Goal: Task Accomplishment & Management: Manage account settings

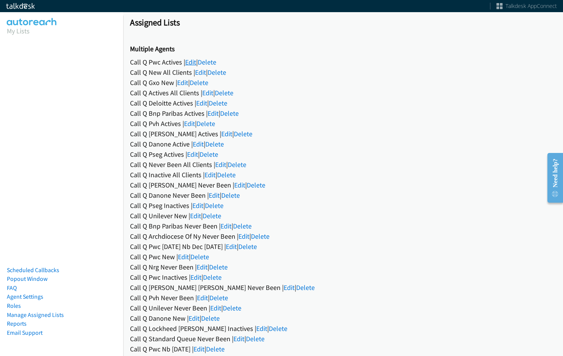
click at [194, 60] on link "Edit" at bounding box center [190, 62] width 11 height 9
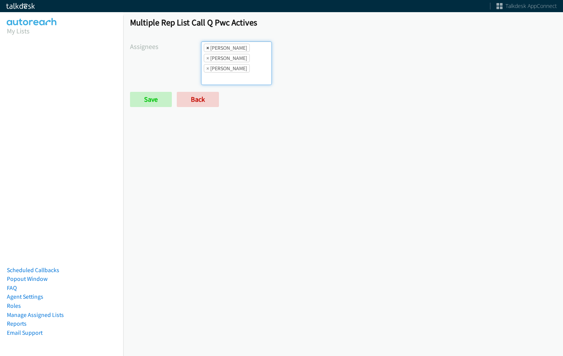
click at [206, 48] on span "×" at bounding box center [207, 48] width 3 height 8
select select "be9ce6ff-d490-4a7d-808b-73677b0698bf"
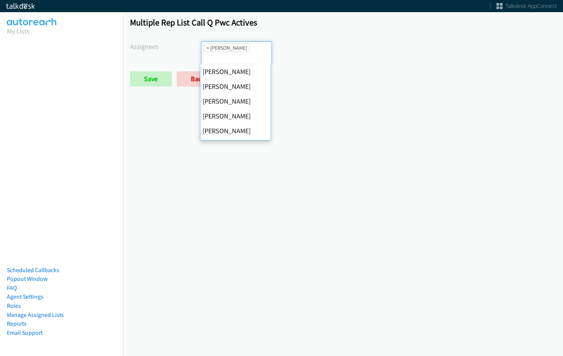
scroll to position [59, 0]
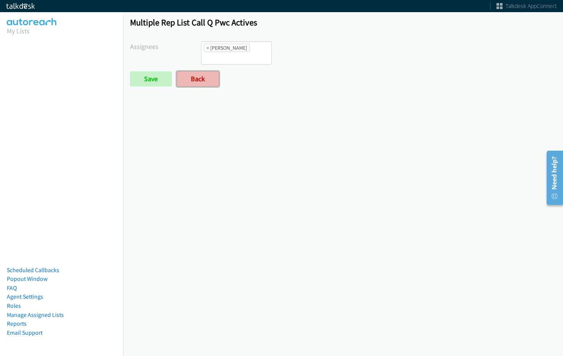
click at [182, 76] on link "Back" at bounding box center [198, 78] width 42 height 15
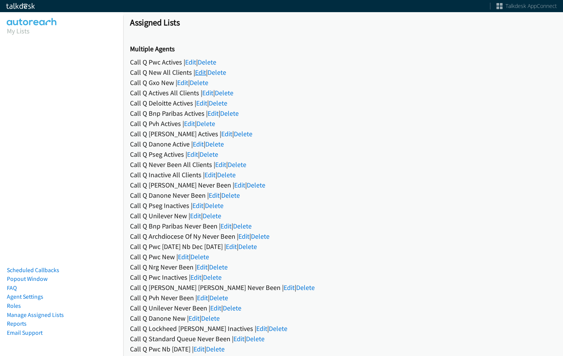
click at [196, 73] on link "Edit" at bounding box center [200, 72] width 11 height 9
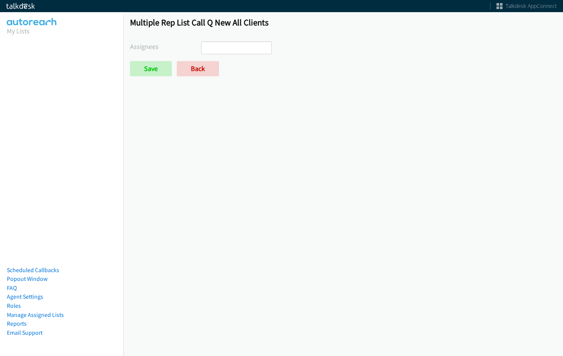
select select
click at [210, 64] on link "Back" at bounding box center [198, 68] width 42 height 15
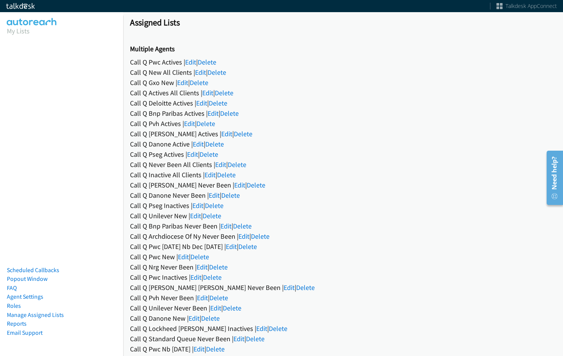
drag, startPoint x: 506, startPoint y: 348, endPoint x: 560, endPoint y: 348, distance: 54.3
click at [506, 348] on div "Call Q Pwc Nb [DATE] | Edit | Delete" at bounding box center [343, 349] width 426 height 10
